Goal: Task Accomplishment & Management: Manage account settings

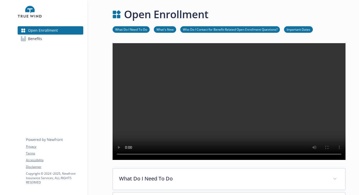
click at [38, 40] on span "Benefits" at bounding box center [35, 39] width 14 height 8
